Goal: Navigation & Orientation: Find specific page/section

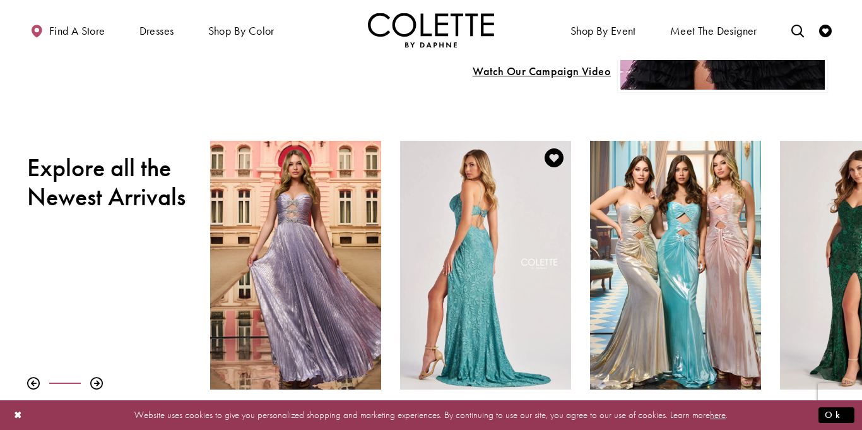
scroll to position [381, 0]
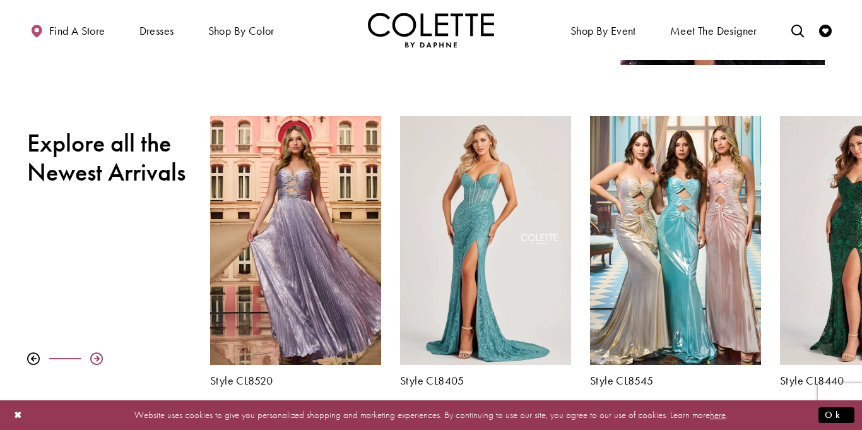
click at [93, 361] on div at bounding box center [96, 358] width 13 height 13
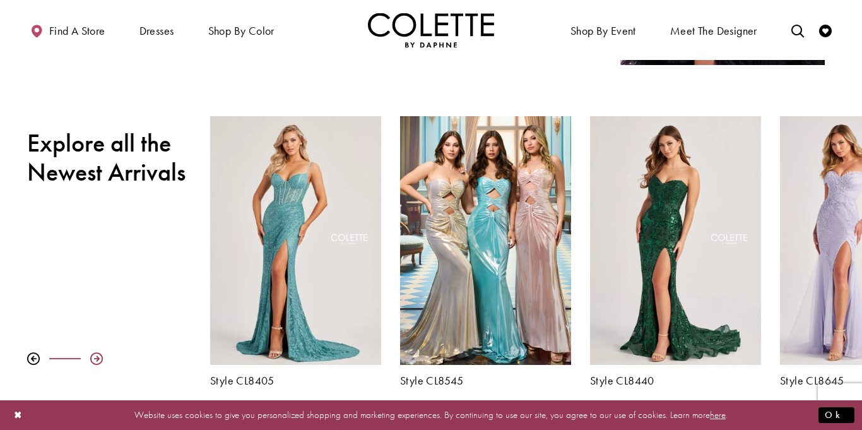
click at [93, 361] on div at bounding box center [96, 358] width 13 height 13
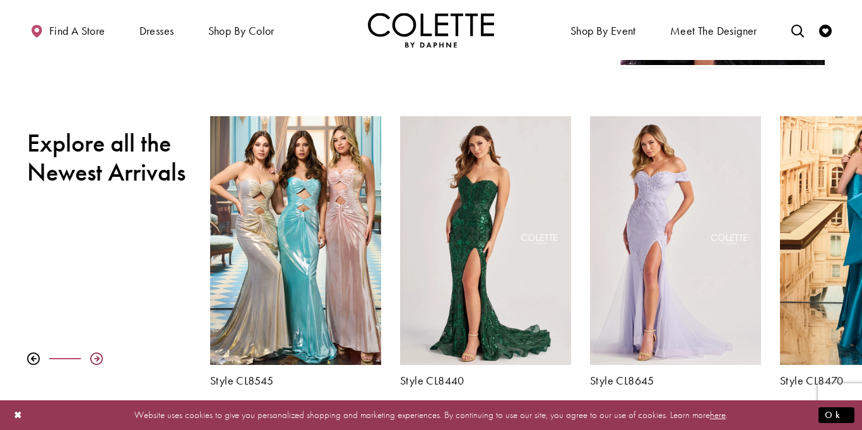
click at [93, 361] on div at bounding box center [96, 358] width 13 height 13
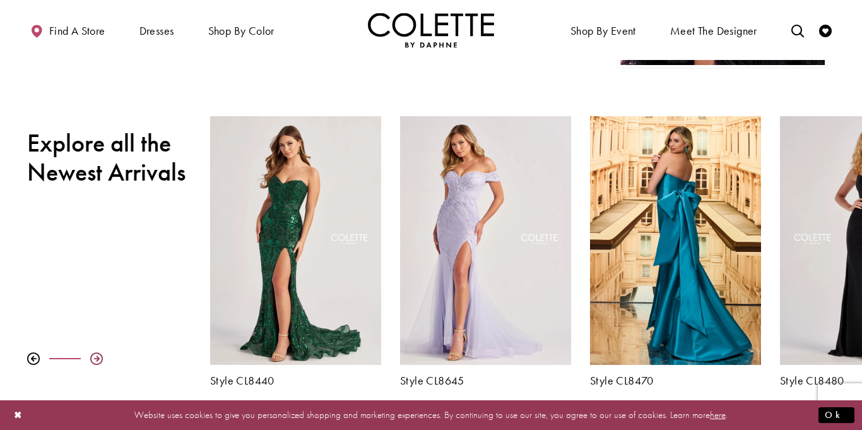
click at [93, 361] on div at bounding box center [96, 358] width 13 height 13
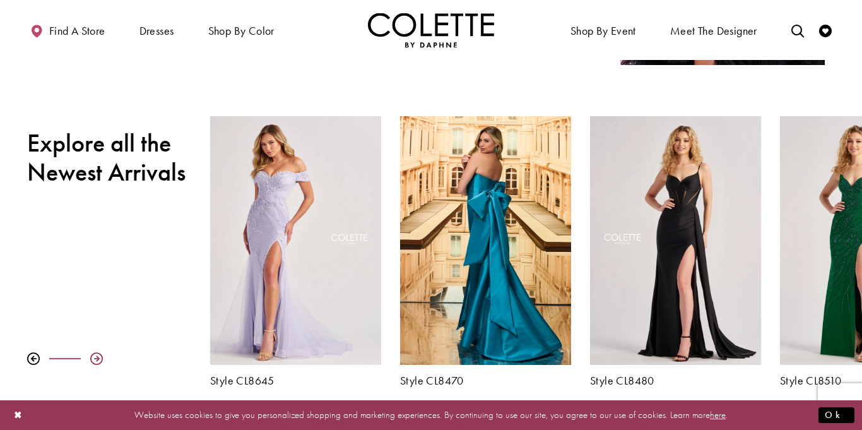
click at [93, 361] on div at bounding box center [96, 358] width 13 height 13
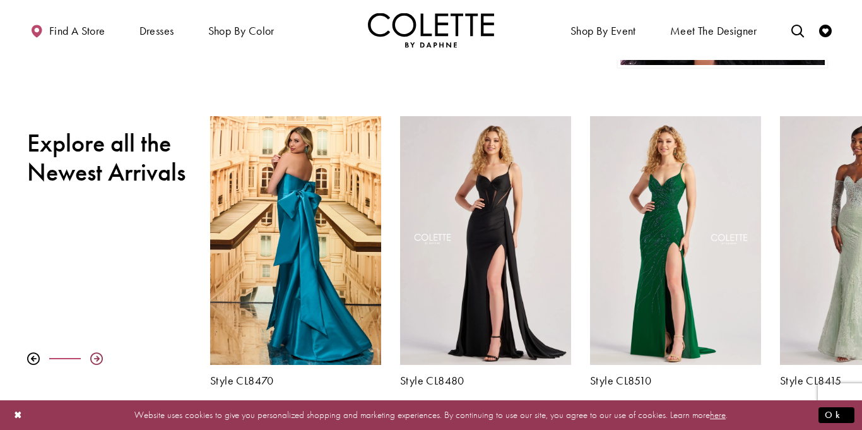
click at [93, 361] on div at bounding box center [96, 358] width 13 height 13
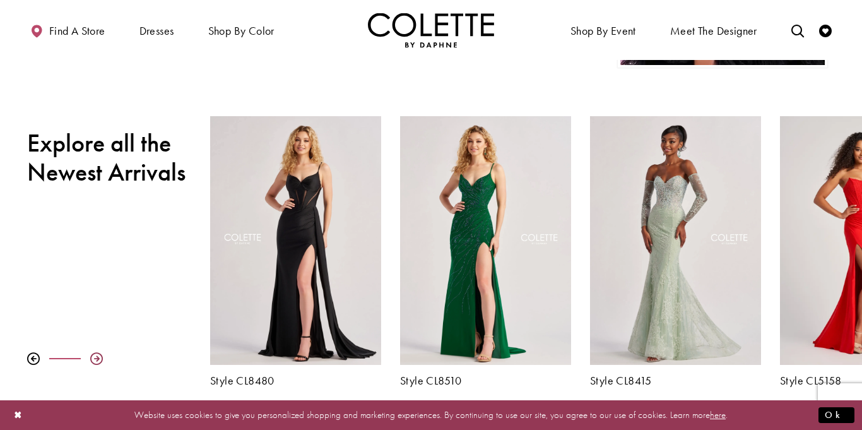
click at [93, 361] on div at bounding box center [96, 358] width 13 height 13
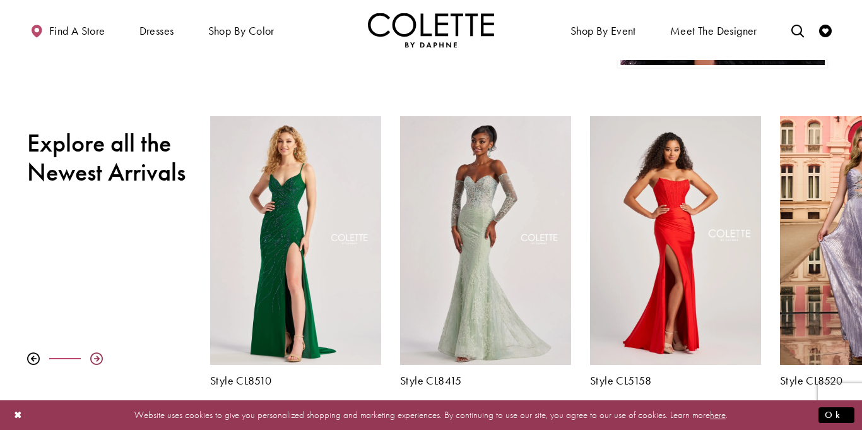
click at [93, 361] on div at bounding box center [96, 358] width 13 height 13
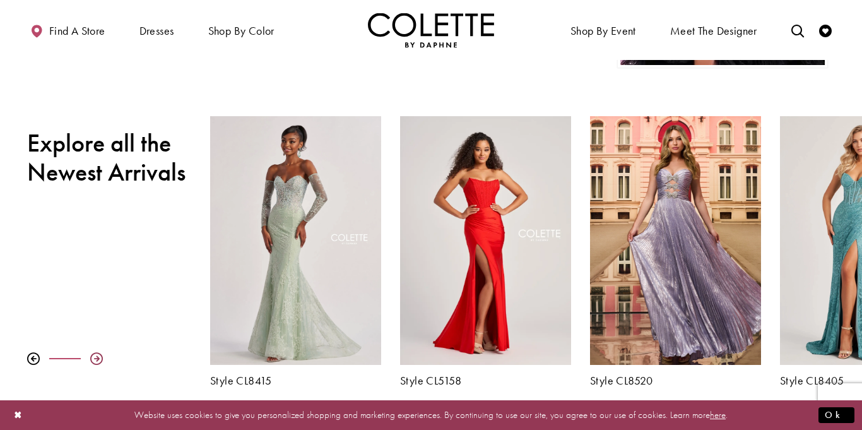
click at [93, 361] on div at bounding box center [96, 358] width 13 height 13
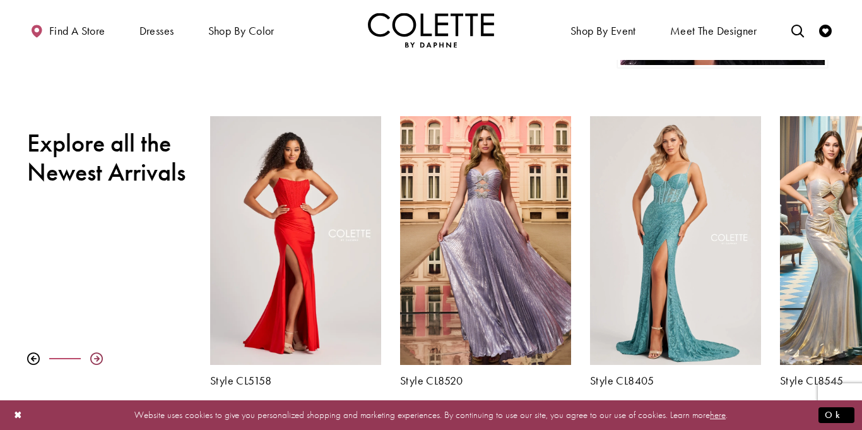
click at [93, 361] on div at bounding box center [96, 358] width 13 height 13
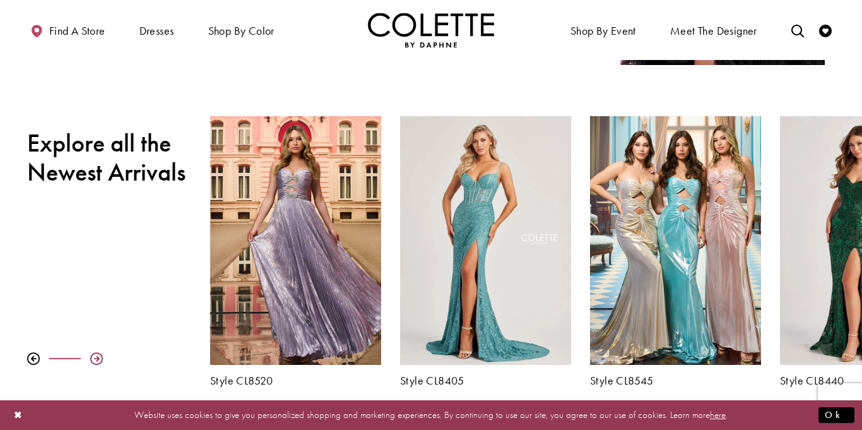
click at [93, 361] on div at bounding box center [96, 358] width 13 height 13
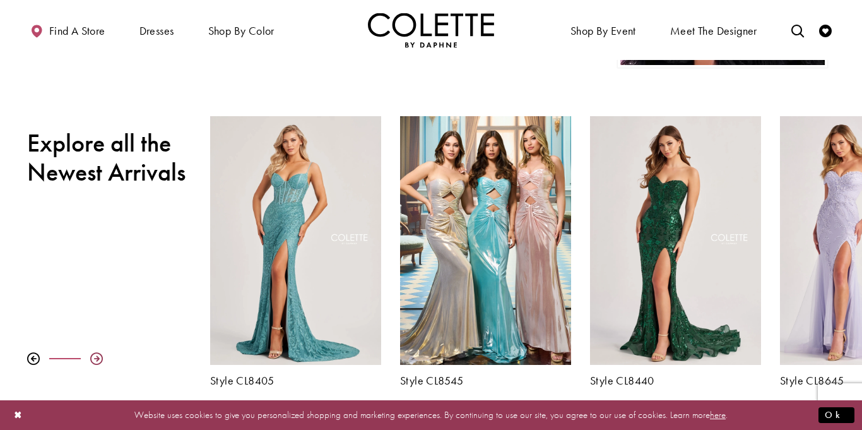
click at [93, 361] on div at bounding box center [96, 358] width 13 height 13
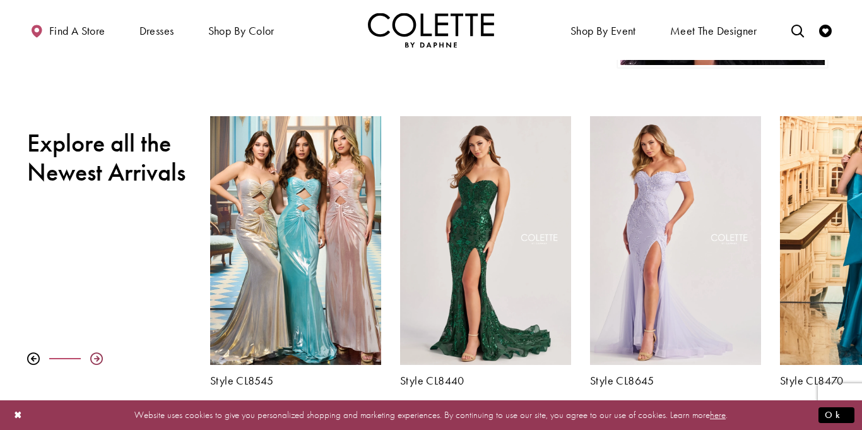
click at [93, 361] on div at bounding box center [96, 358] width 13 height 13
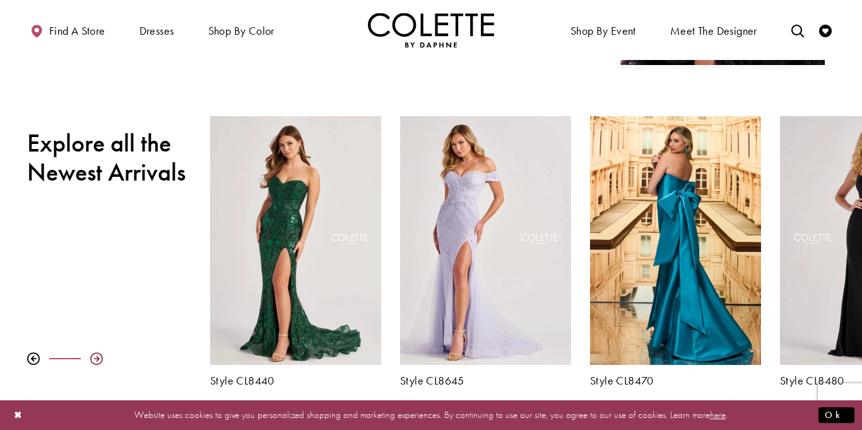
click at [93, 361] on div at bounding box center [96, 358] width 13 height 13
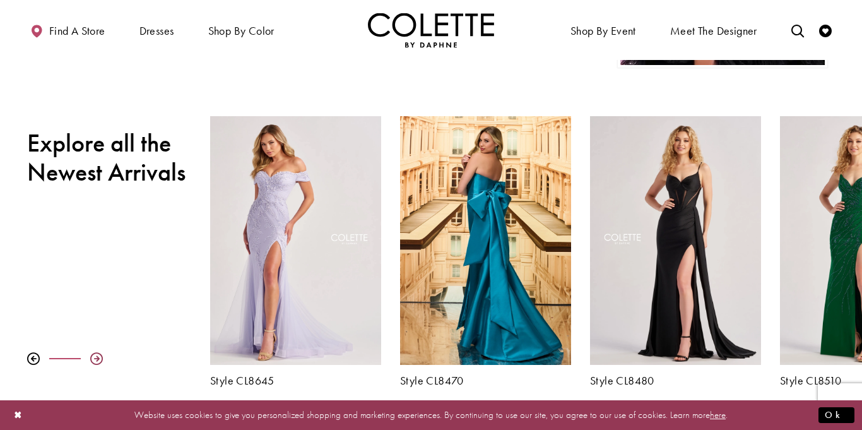
click at [93, 361] on div at bounding box center [96, 358] width 13 height 13
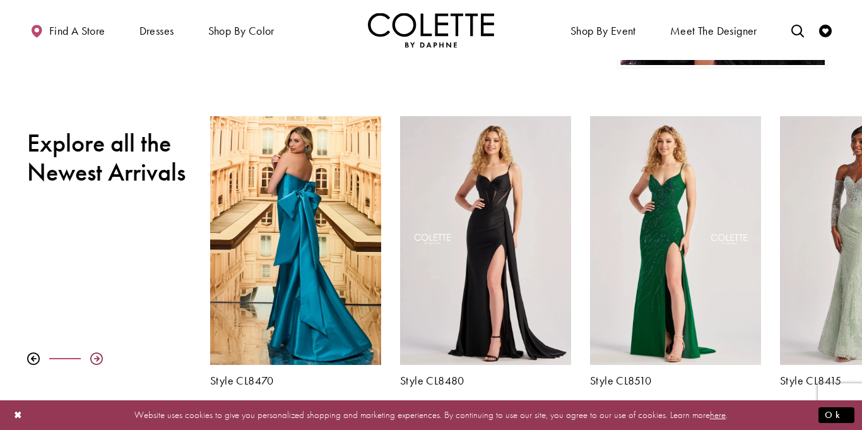
click at [93, 361] on div at bounding box center [96, 358] width 13 height 13
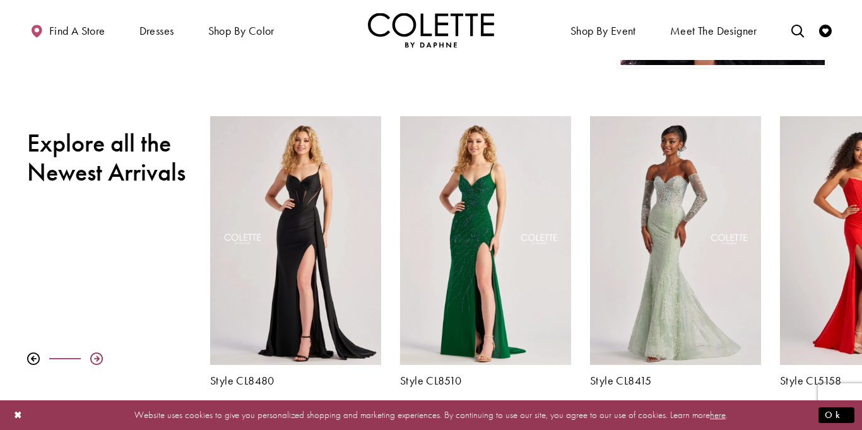
click at [93, 361] on div at bounding box center [96, 358] width 13 height 13
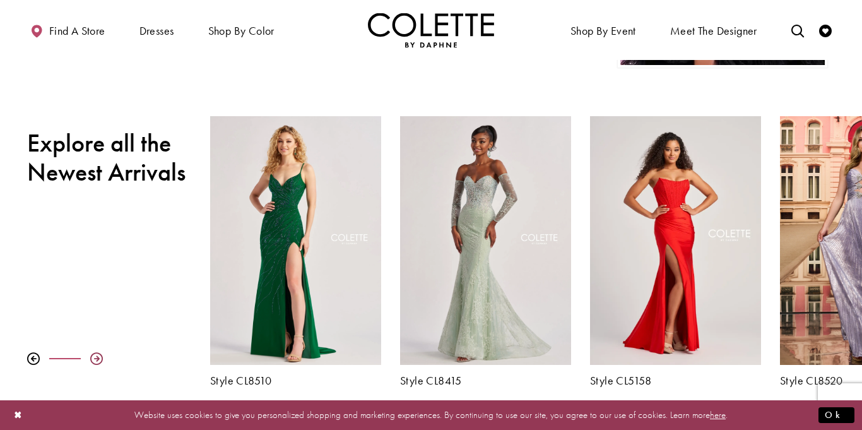
click at [93, 361] on div at bounding box center [96, 358] width 13 height 13
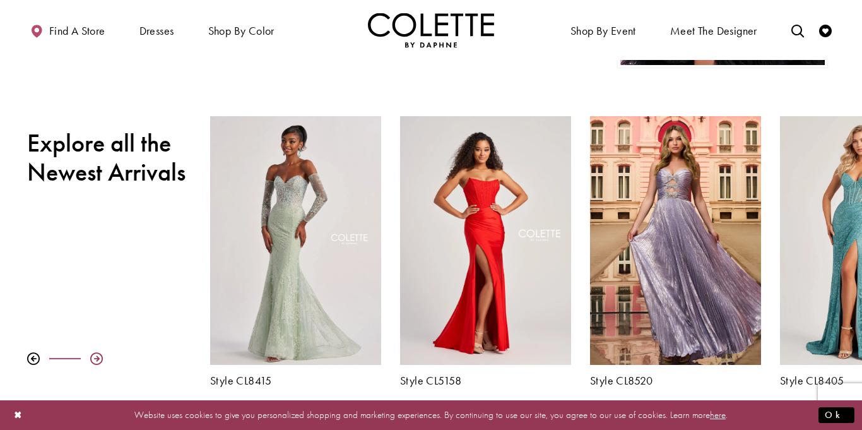
click at [93, 361] on div at bounding box center [96, 358] width 13 height 13
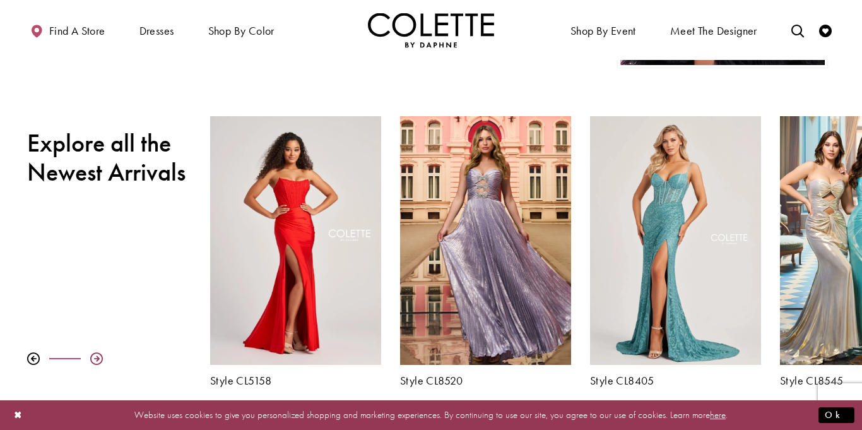
click at [93, 361] on div at bounding box center [96, 358] width 13 height 13
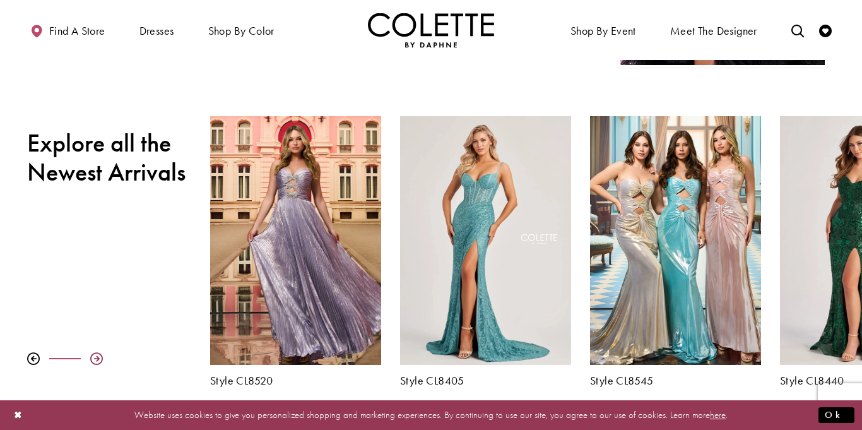
click at [93, 361] on div at bounding box center [96, 358] width 13 height 13
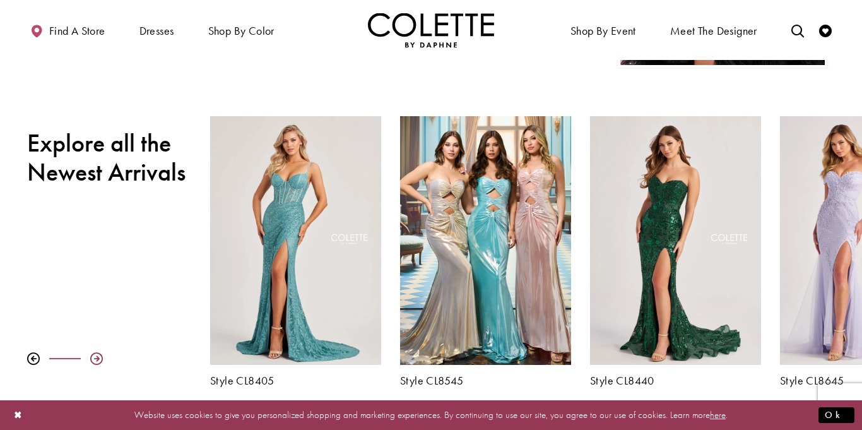
click at [93, 361] on div at bounding box center [96, 358] width 13 height 13
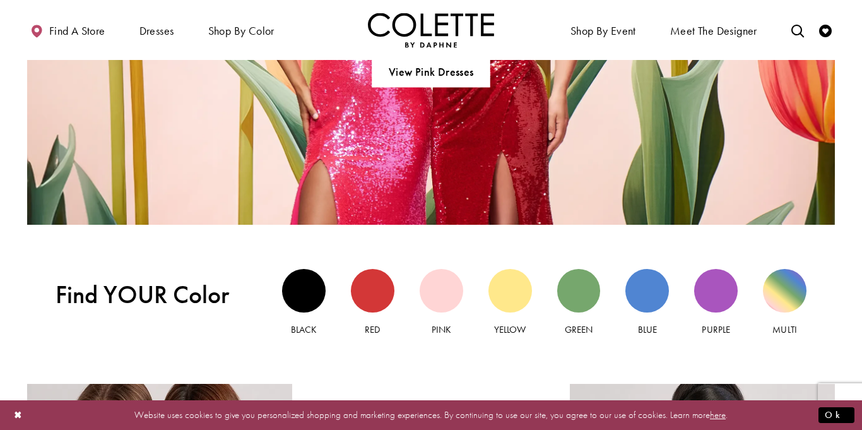
scroll to position [1104, 0]
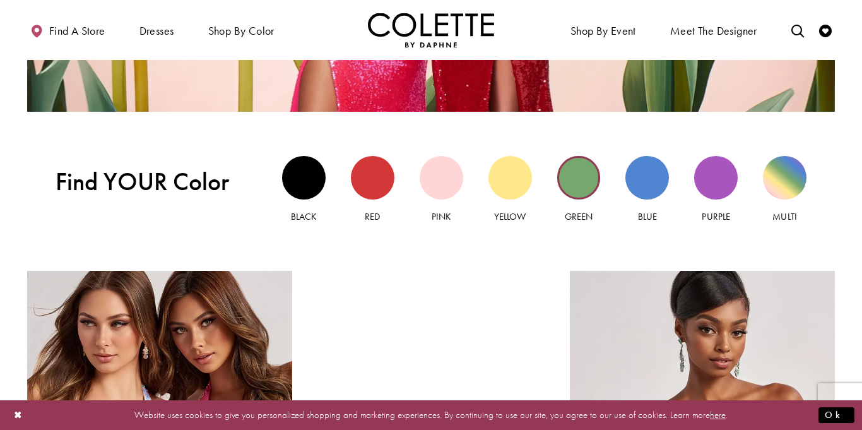
click at [578, 176] on div "Green view" at bounding box center [579, 178] width 44 height 44
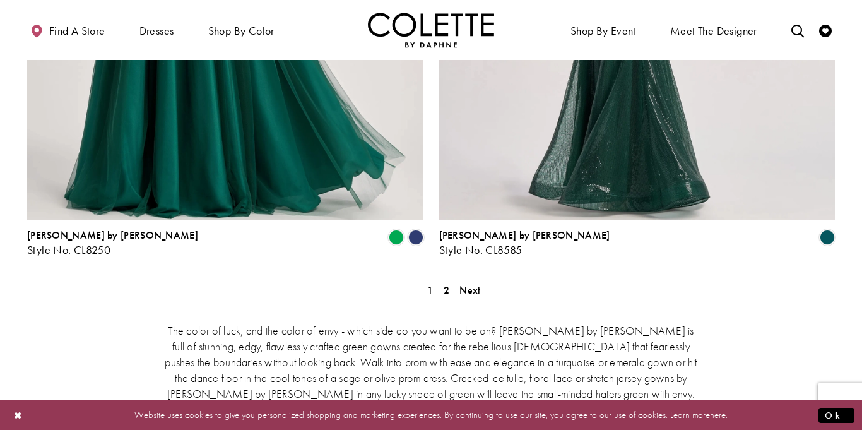
scroll to position [2387, 0]
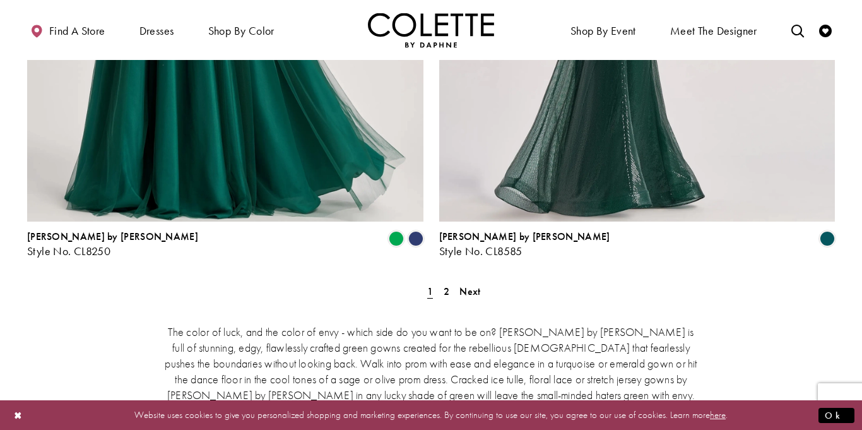
click at [466, 284] on span "Next" at bounding box center [469, 290] width 21 height 13
